Goal: Find specific page/section: Find specific page/section

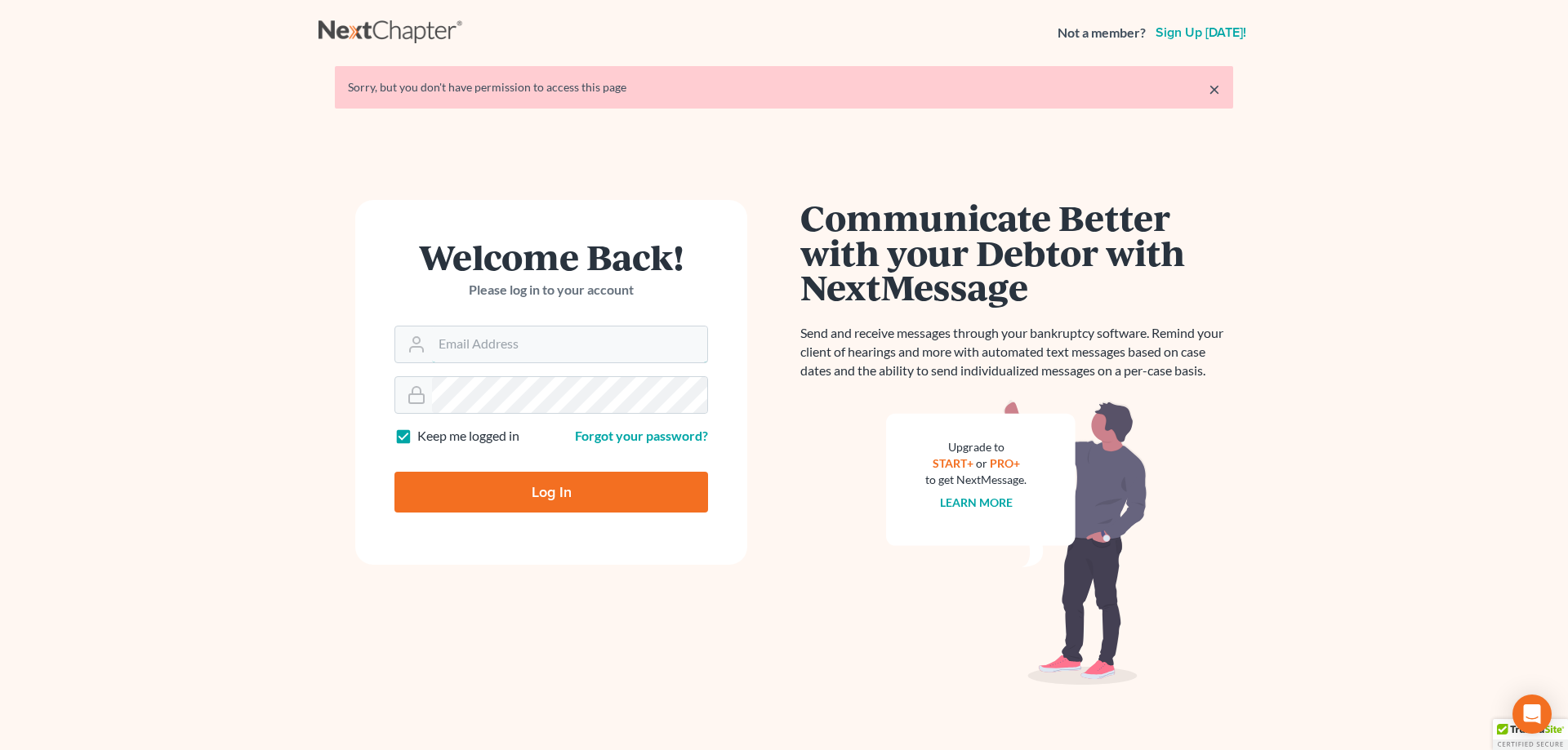
type input "coloatty9338@hotmail.com"
click at [562, 490] on input "Log In" at bounding box center [551, 492] width 314 height 40
type input "Thinking..."
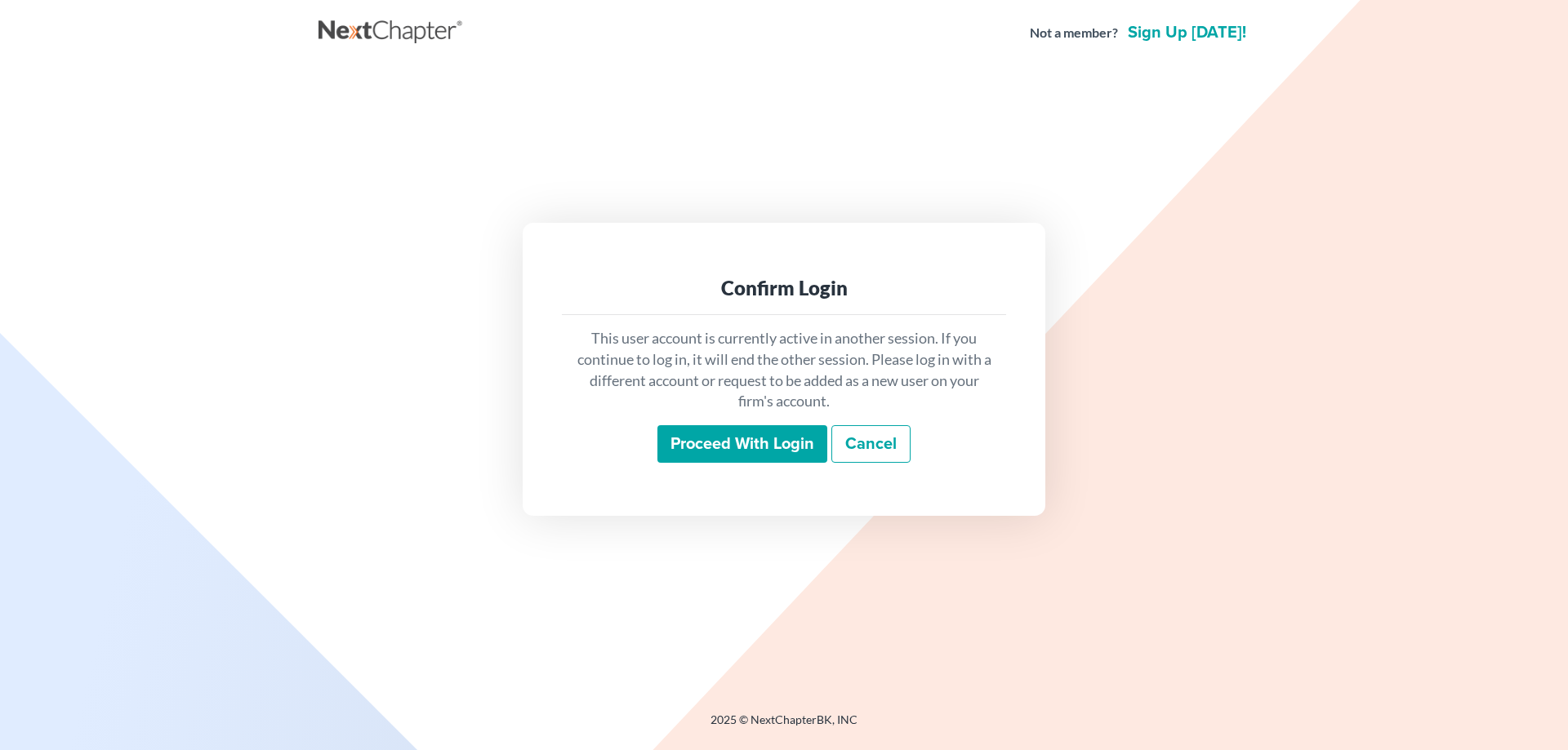
click at [719, 441] on input "Proceed with login" at bounding box center [742, 444] width 170 height 38
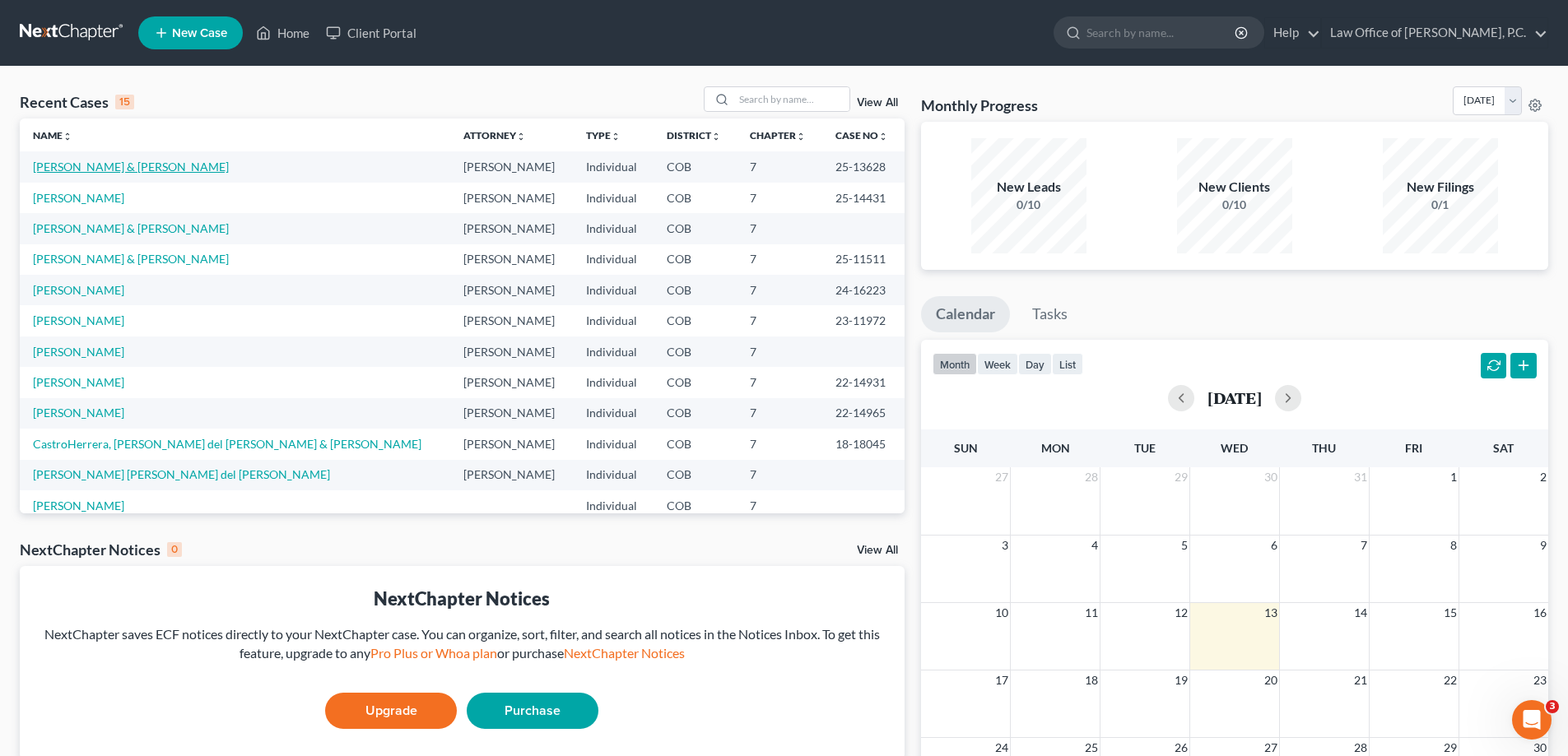
click at [153, 165] on link "Barrera, Robert & Esperanza" at bounding box center [131, 167] width 196 height 14
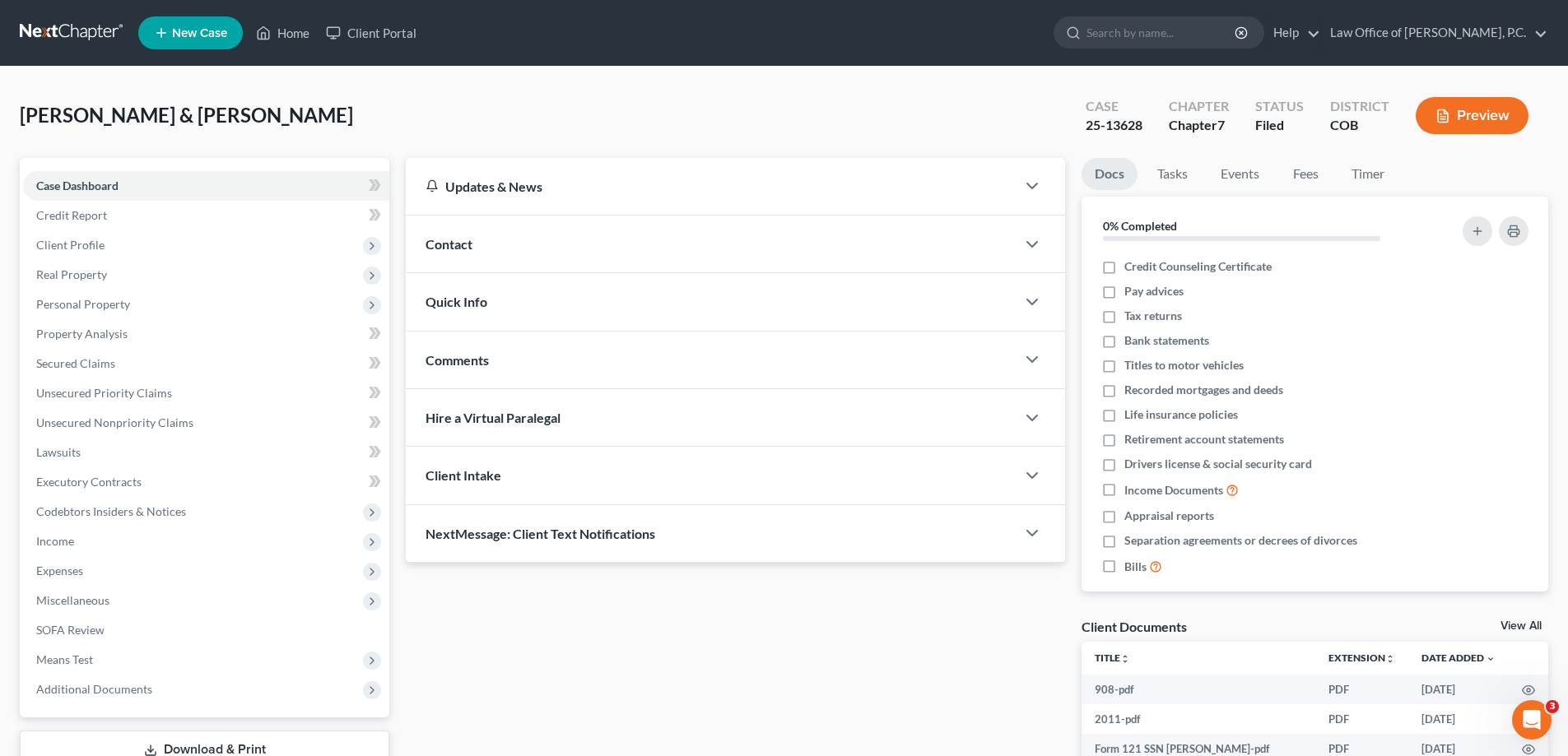
click at [1472, 106] on button "Preview" at bounding box center [1472, 116] width 113 height 37
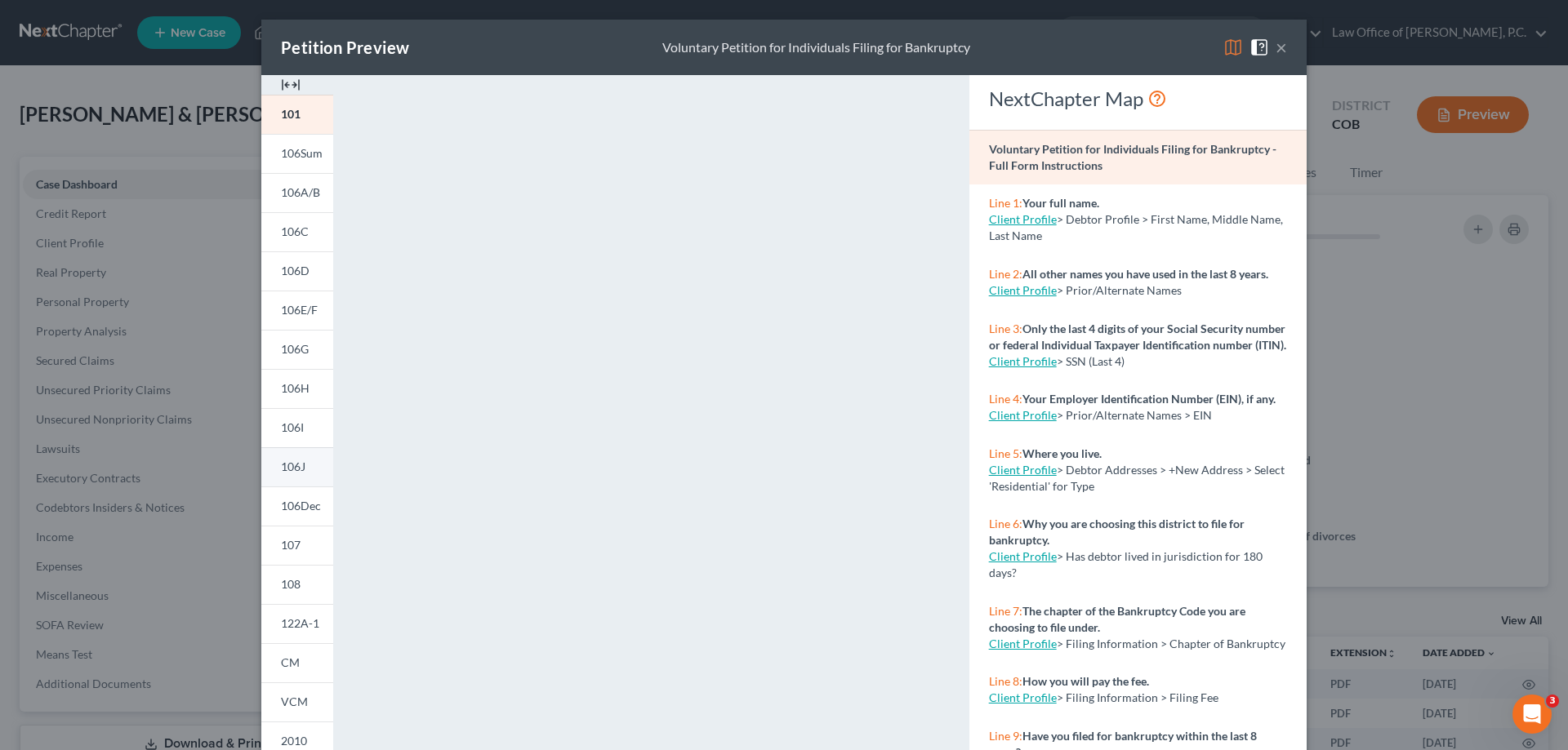
click at [293, 464] on span "106J" at bounding box center [293, 467] width 24 height 13
